Goal: Task Accomplishment & Management: Manage account settings

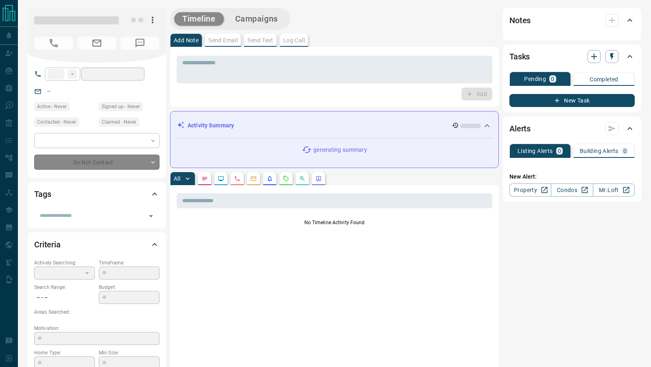
type input "**"
type input "**********"
type input "**"
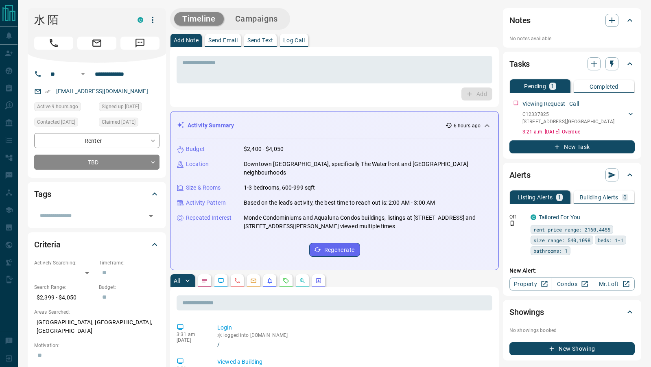
scroll to position [119, 0]
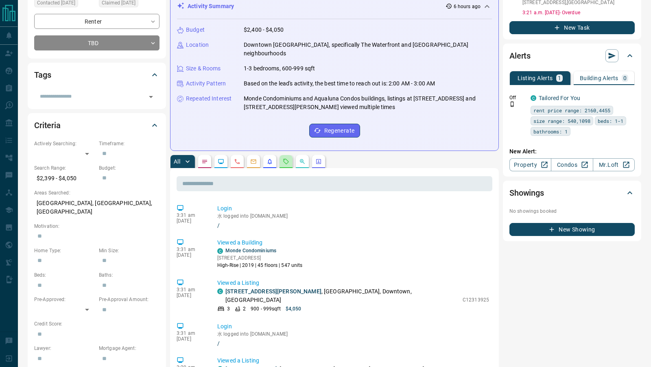
click at [285, 158] on icon "Requests" at bounding box center [286, 161] width 7 height 7
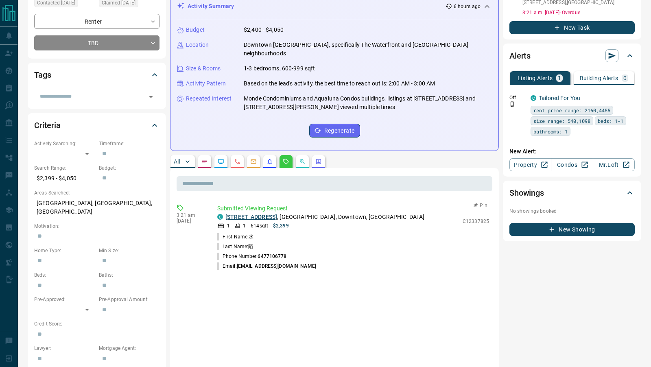
click at [276, 214] on link "[STREET_ADDRESS]" at bounding box center [251, 217] width 52 height 7
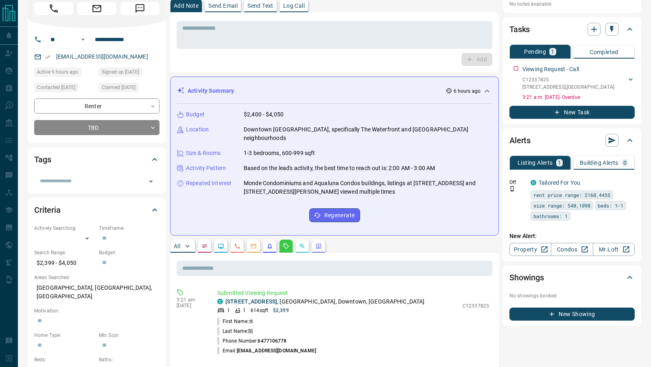
scroll to position [0, 0]
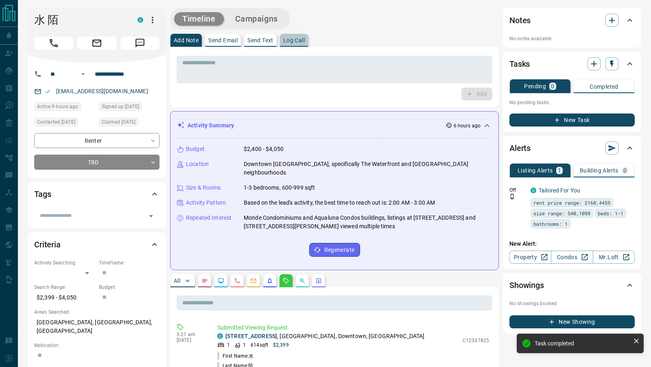
click at [288, 39] on p "Log Call" at bounding box center [294, 40] width 22 height 6
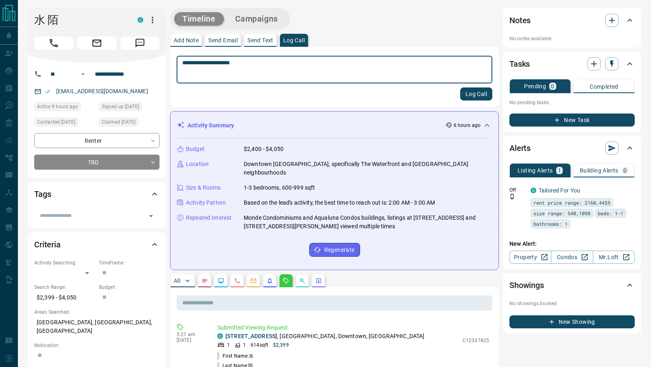
type textarea "**********"
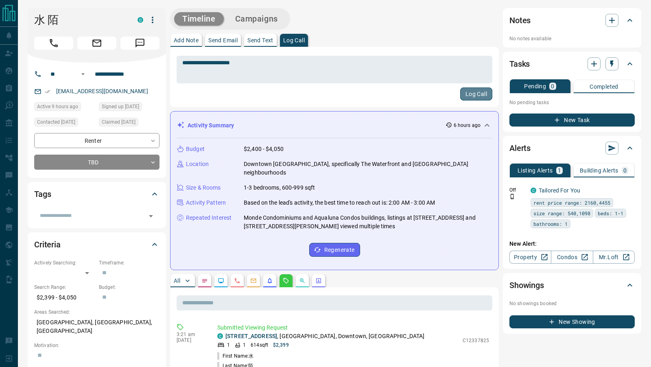
click at [479, 94] on button "Log Call" at bounding box center [476, 94] width 32 height 13
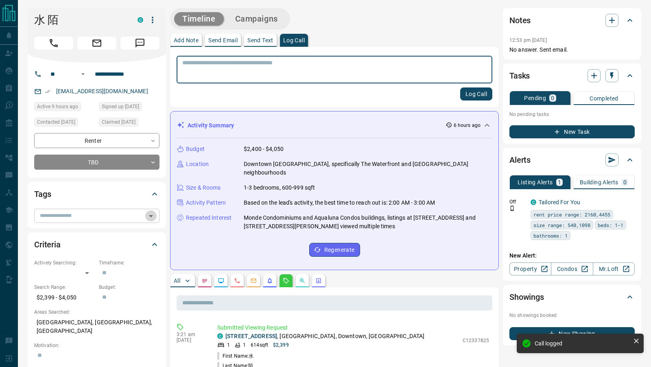
click at [148, 214] on icon "Open" at bounding box center [151, 216] width 10 height 10
click at [149, 218] on icon "Open" at bounding box center [151, 216] width 10 height 10
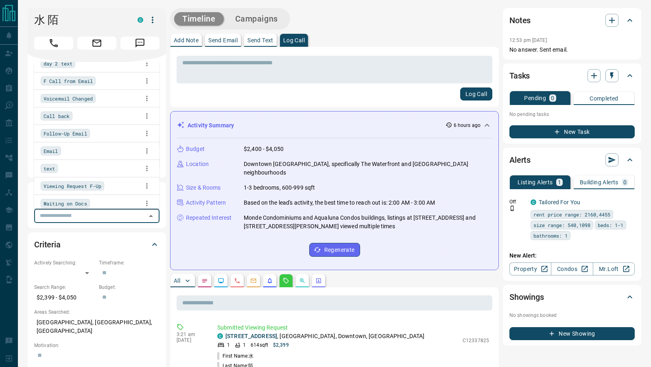
scroll to position [90, 0]
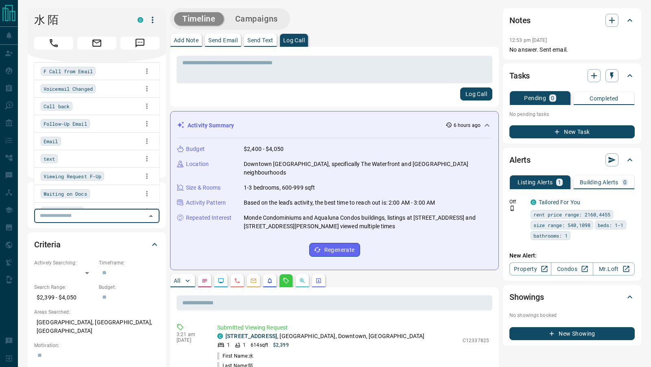
click at [92, 173] on span "Viewing Request F-Up" at bounding box center [73, 176] width 58 height 8
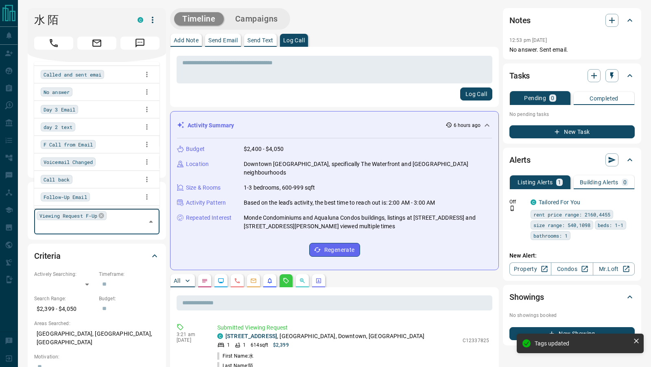
scroll to position [0, 0]
click at [94, 95] on div "Called and sent emai" at bounding box center [72, 91] width 63 height 9
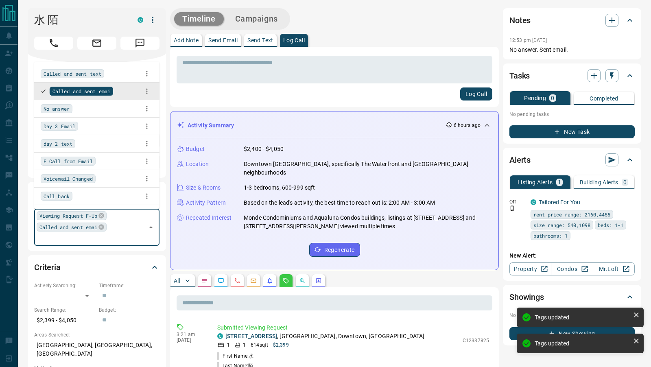
click at [257, 96] on div "Log Call" at bounding box center [335, 94] width 316 height 13
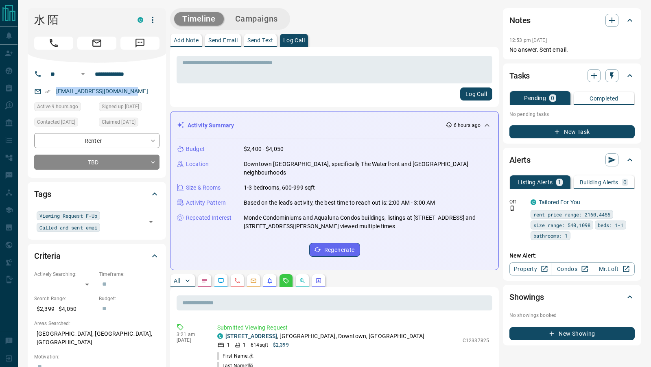
drag, startPoint x: 141, startPoint y: 94, endPoint x: 44, endPoint y: 93, distance: 97.3
click at [44, 93] on div "[EMAIL_ADDRESS][DOMAIN_NAME]" at bounding box center [96, 91] width 125 height 13
copy link "[EMAIL_ADDRESS][DOMAIN_NAME]"
click at [615, 72] on icon "button" at bounding box center [612, 76] width 8 height 8
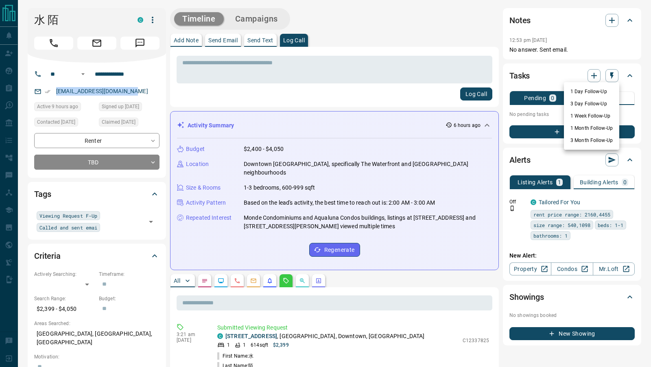
click at [581, 102] on li "3 Day Follow-Up" at bounding box center [591, 104] width 55 height 12
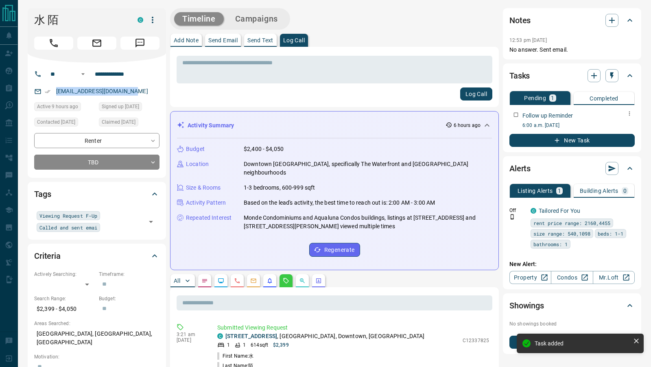
click at [630, 112] on icon "button" at bounding box center [629, 113] width 7 height 7
click at [613, 127] on li "Edit" at bounding box center [617, 129] width 36 height 12
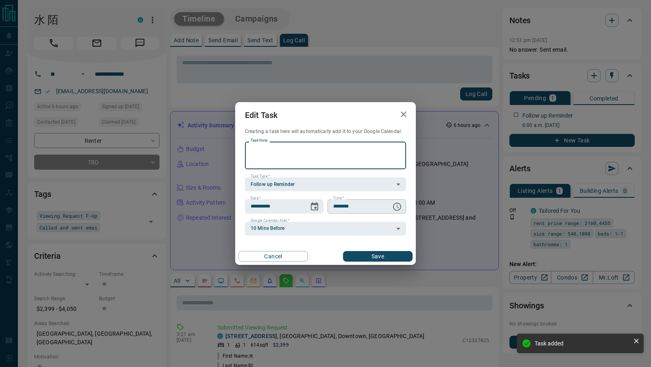
click at [399, 206] on icon "Choose time, selected time is 6:00 AM" at bounding box center [397, 207] width 10 height 10
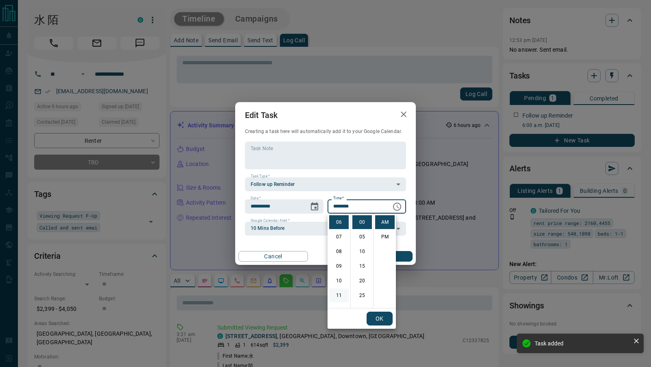
click at [344, 295] on li "11" at bounding box center [339, 296] width 20 height 14
type input "********"
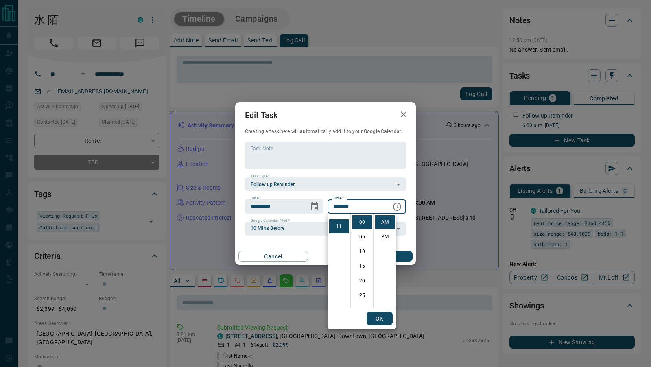
scroll to position [158, 0]
click at [370, 314] on button "OK" at bounding box center [380, 319] width 26 height 14
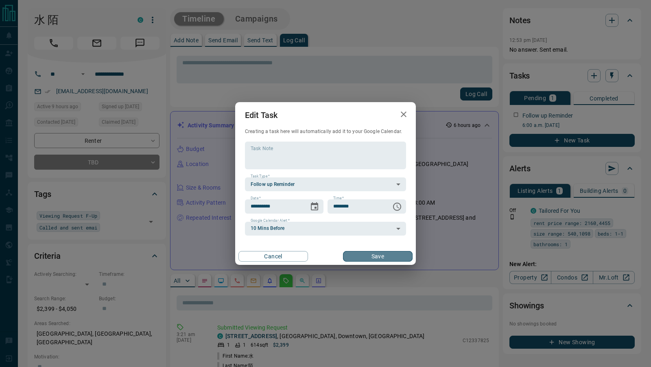
click at [389, 261] on button "Save" at bounding box center [378, 256] width 70 height 11
